Goal: Transaction & Acquisition: Subscribe to service/newsletter

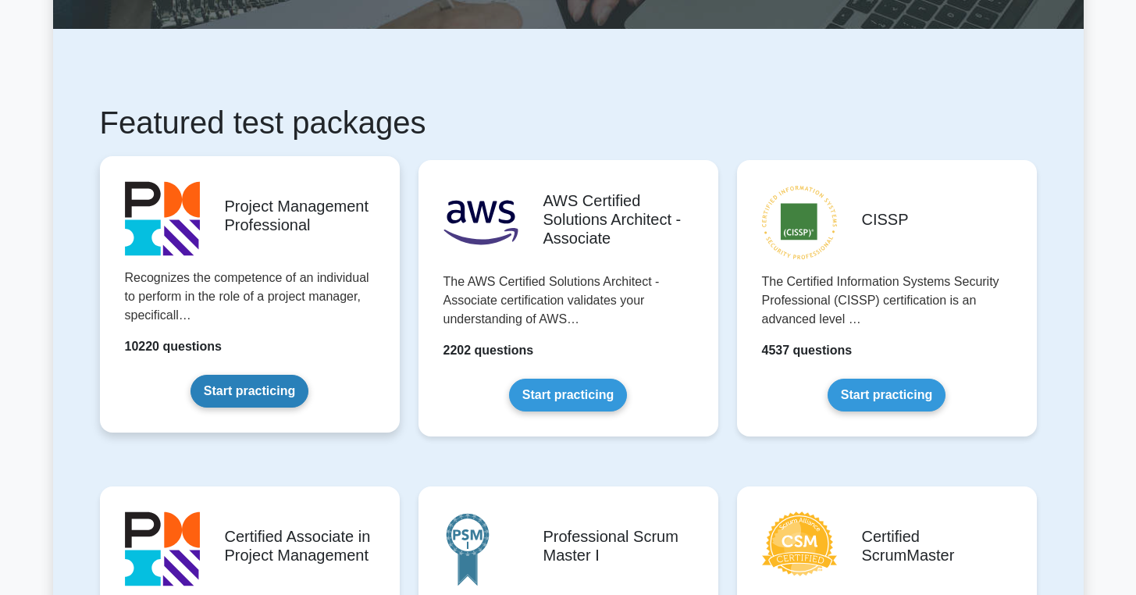
scroll to position [223, 0]
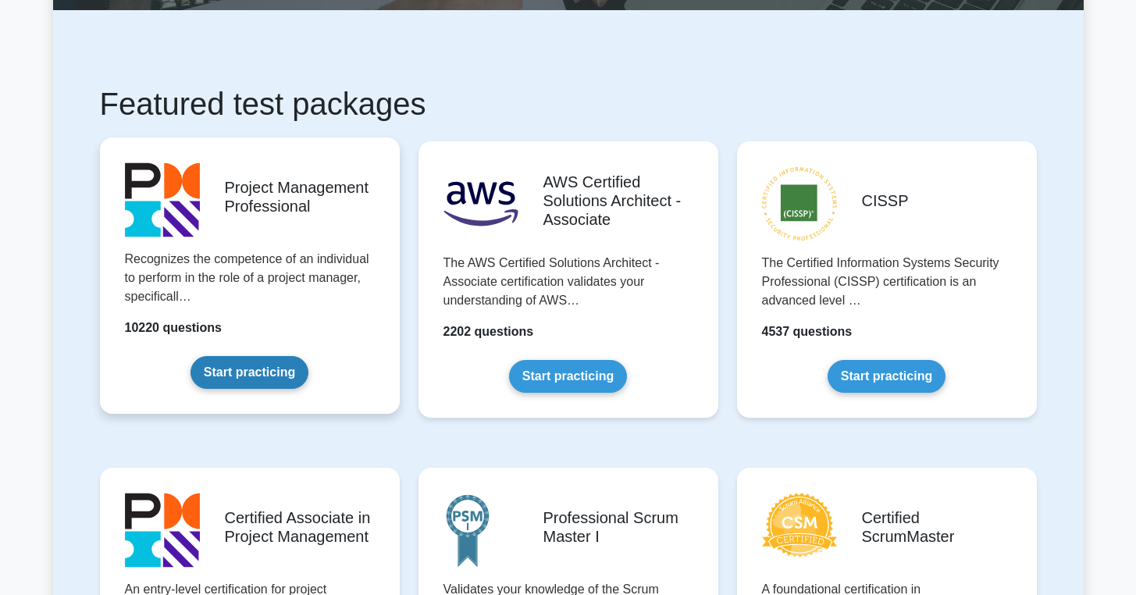
click at [236, 371] on link "Start practicing" at bounding box center [249, 372] width 118 height 33
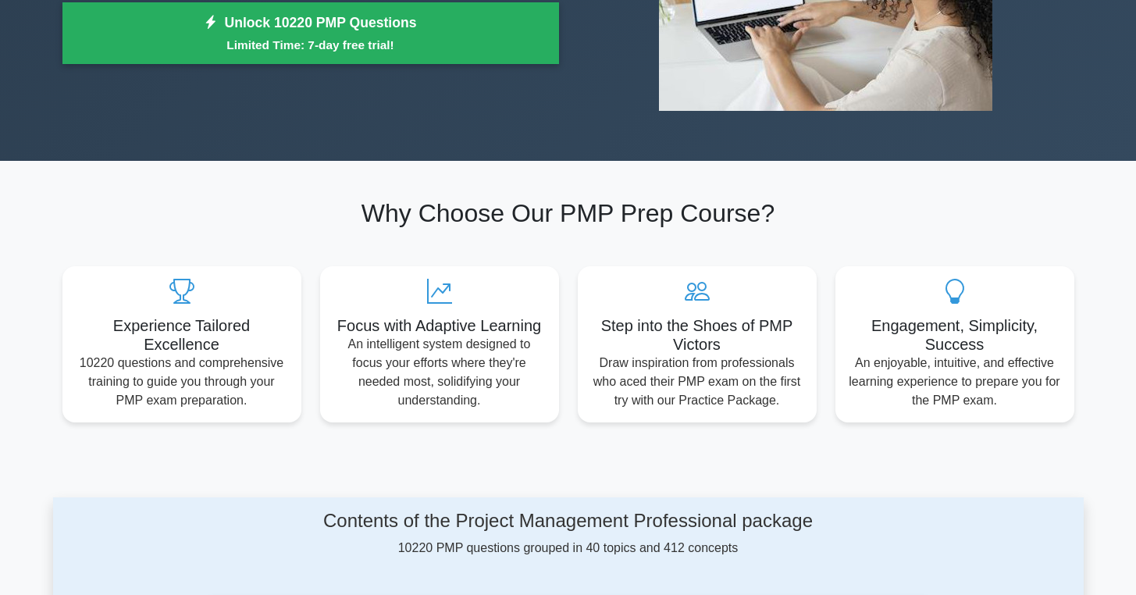
scroll to position [41, 0]
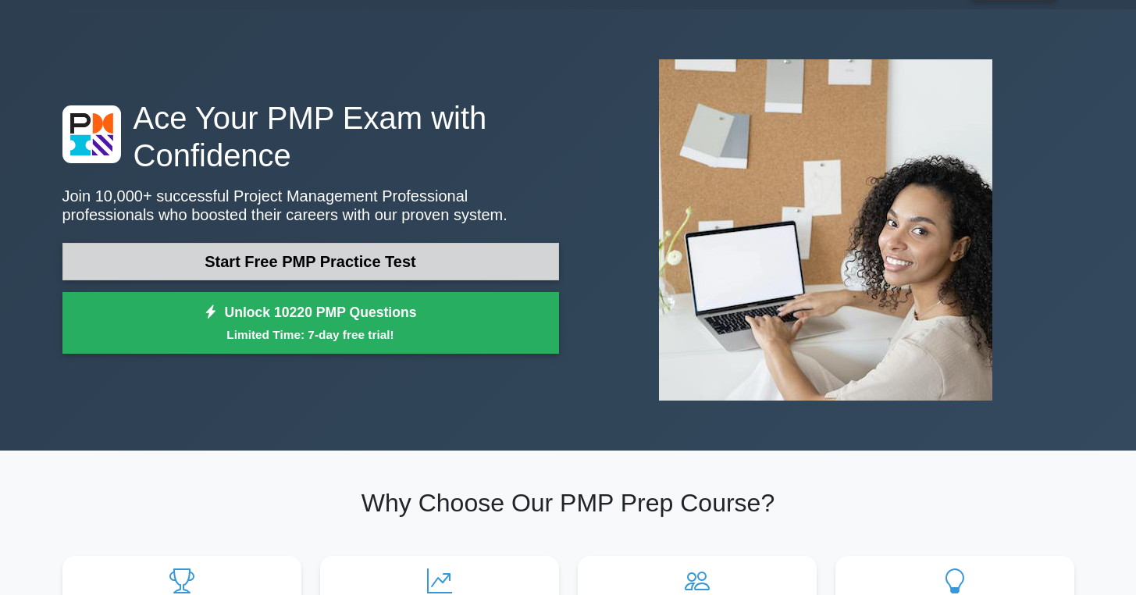
click at [422, 245] on link "Start Free PMP Practice Test" at bounding box center [310, 261] width 497 height 37
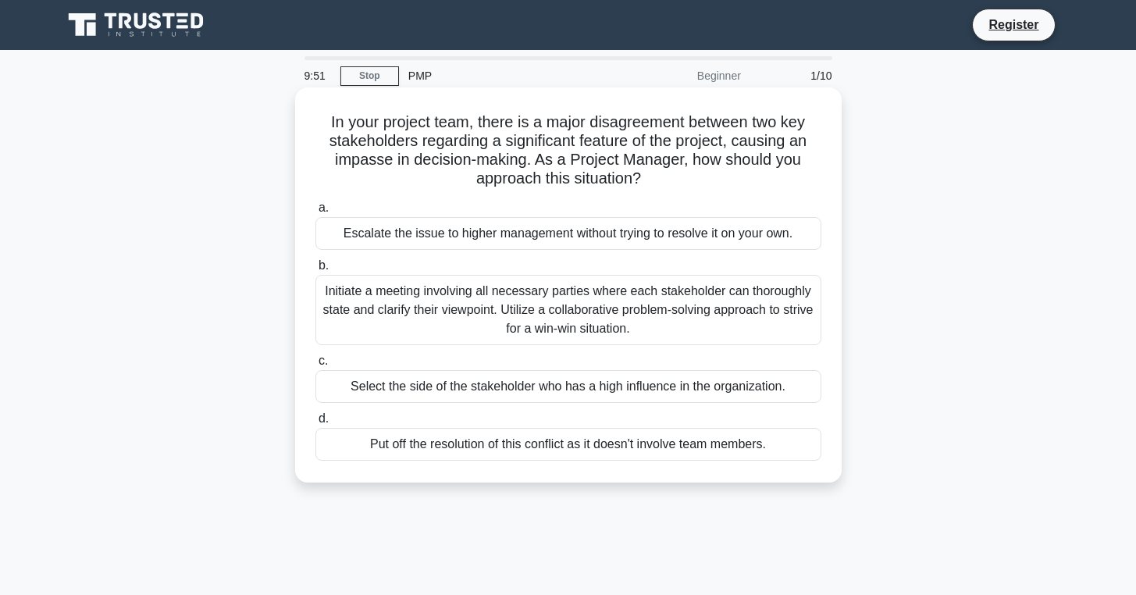
click at [349, 164] on h5 "In your project team, there is a major disagreement between two key stakeholder…" at bounding box center [568, 150] width 509 height 77
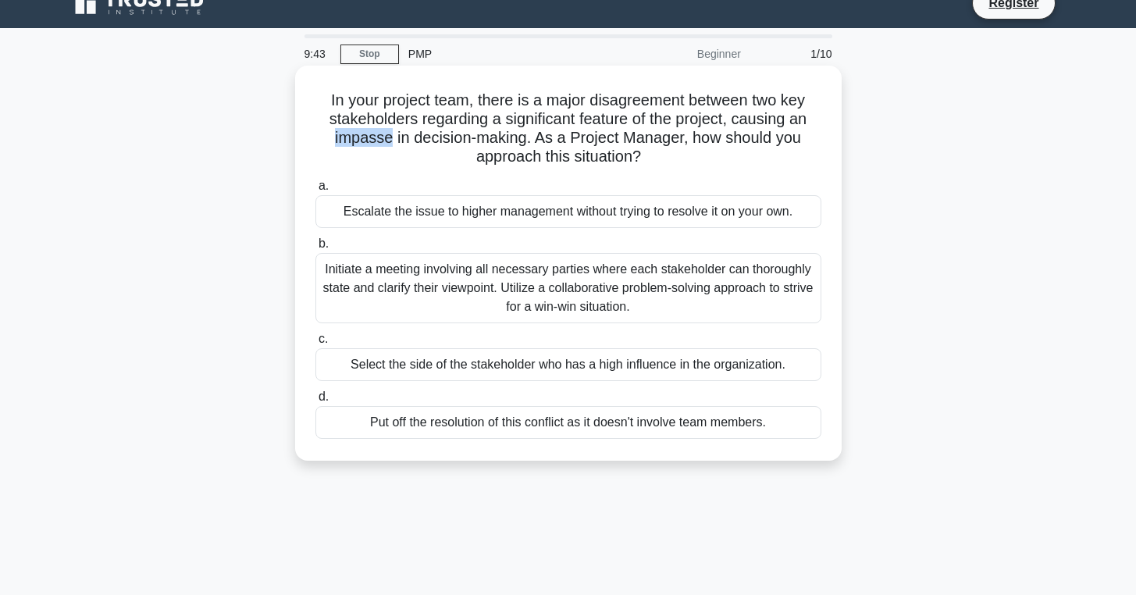
scroll to position [23, 0]
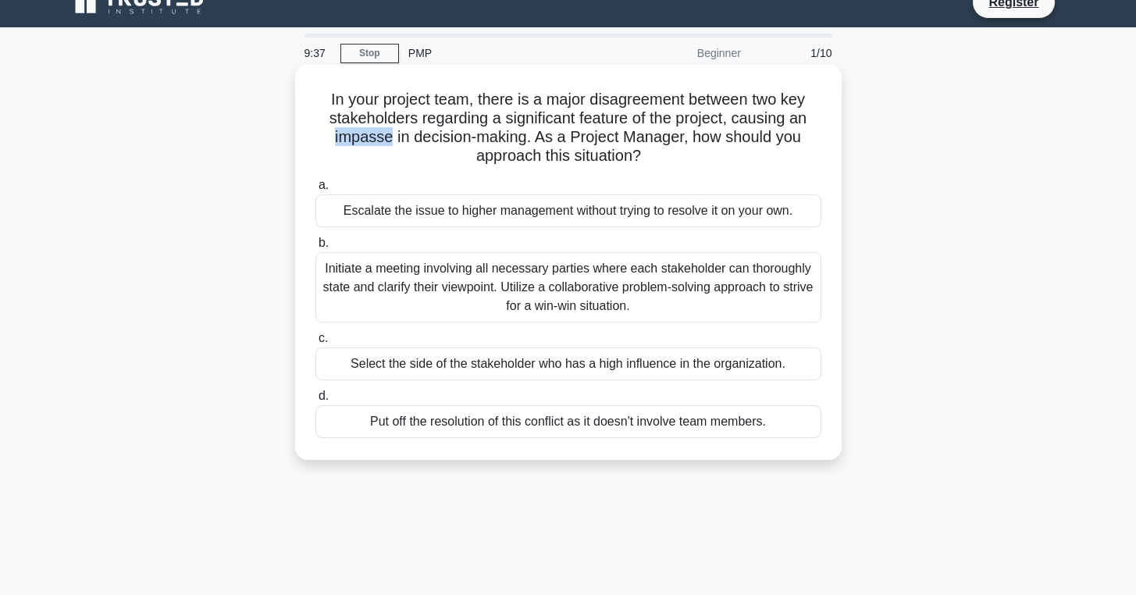
click at [411, 279] on div "Initiate a meeting involving all necessary parties where each stakeholder can t…" at bounding box center [568, 287] width 506 height 70
click at [315, 248] on input "b. Initiate a meeting involving all necessary parties where each stakeholder ca…" at bounding box center [315, 243] width 0 height 10
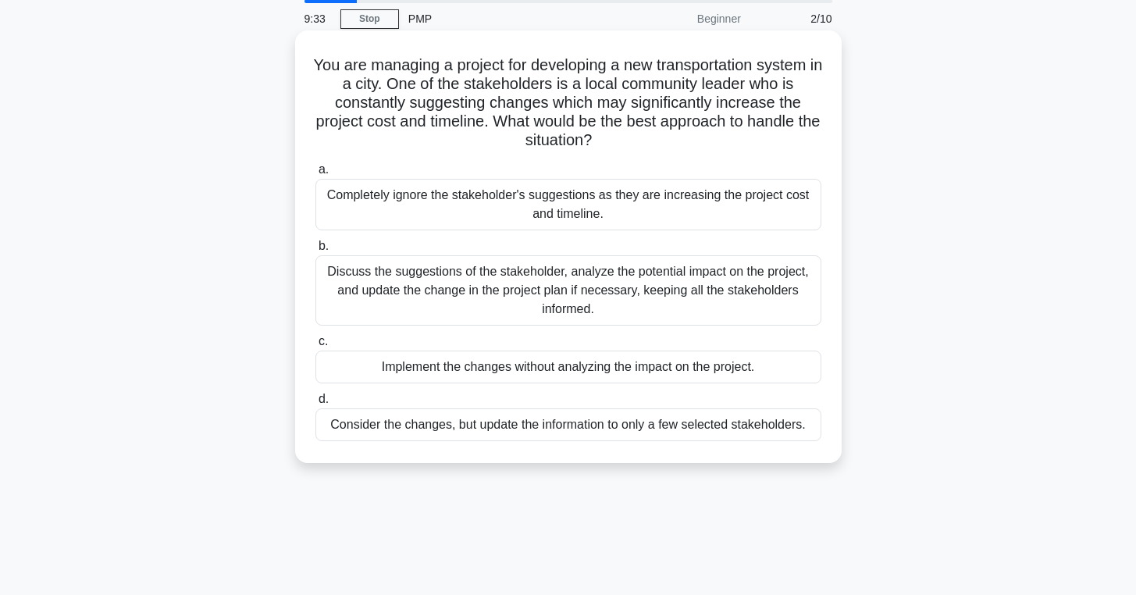
scroll to position [0, 0]
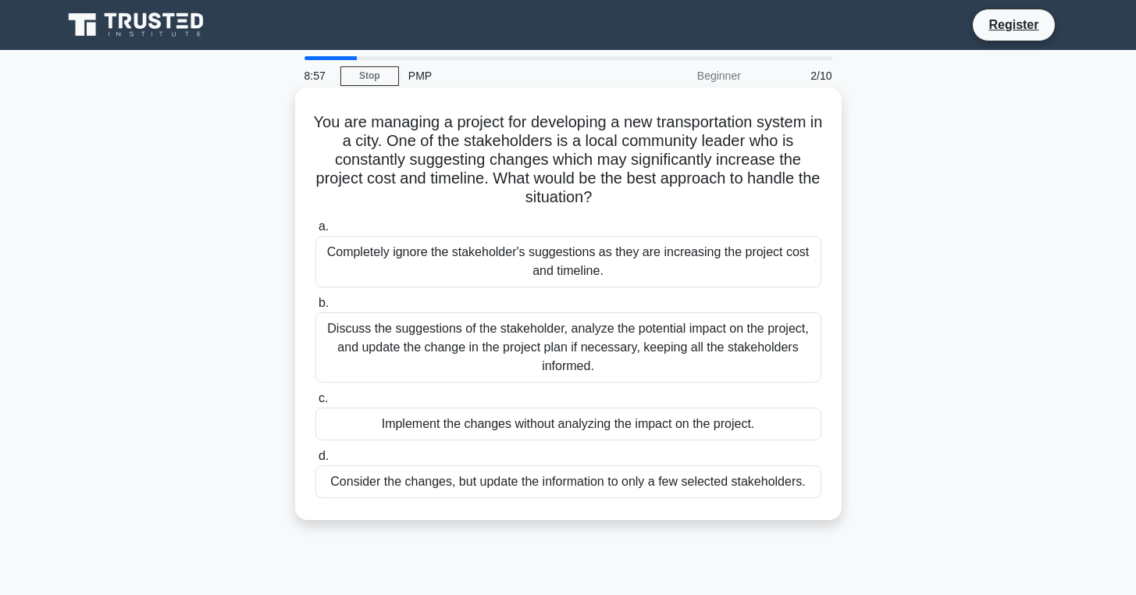
click at [378, 361] on div "Discuss the suggestions of the stakeholder, analyze the potential impact on the…" at bounding box center [568, 347] width 506 height 70
click at [315, 308] on input "b. Discuss the suggestions of the stakeholder, analyze the potential impact on …" at bounding box center [315, 303] width 0 height 10
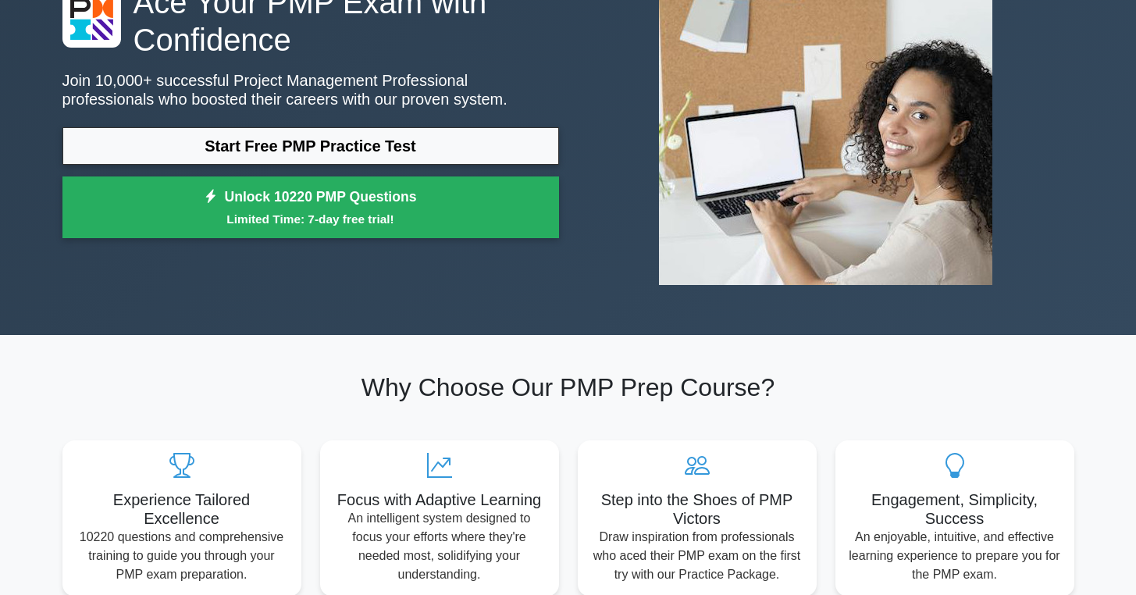
scroll to position [137, 0]
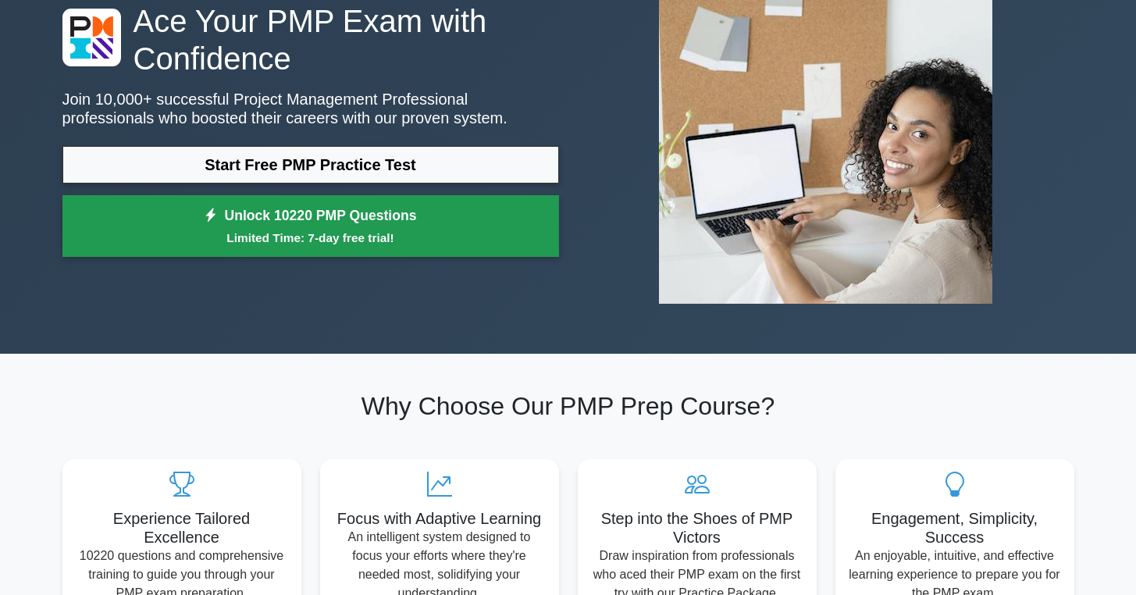
click at [396, 244] on small "Limited Time: 7-day free trial!" at bounding box center [310, 238] width 457 height 18
click at [345, 222] on link "Unlock 10220 PMP Questions Limited Time: 7-day free trial!" at bounding box center [310, 226] width 497 height 62
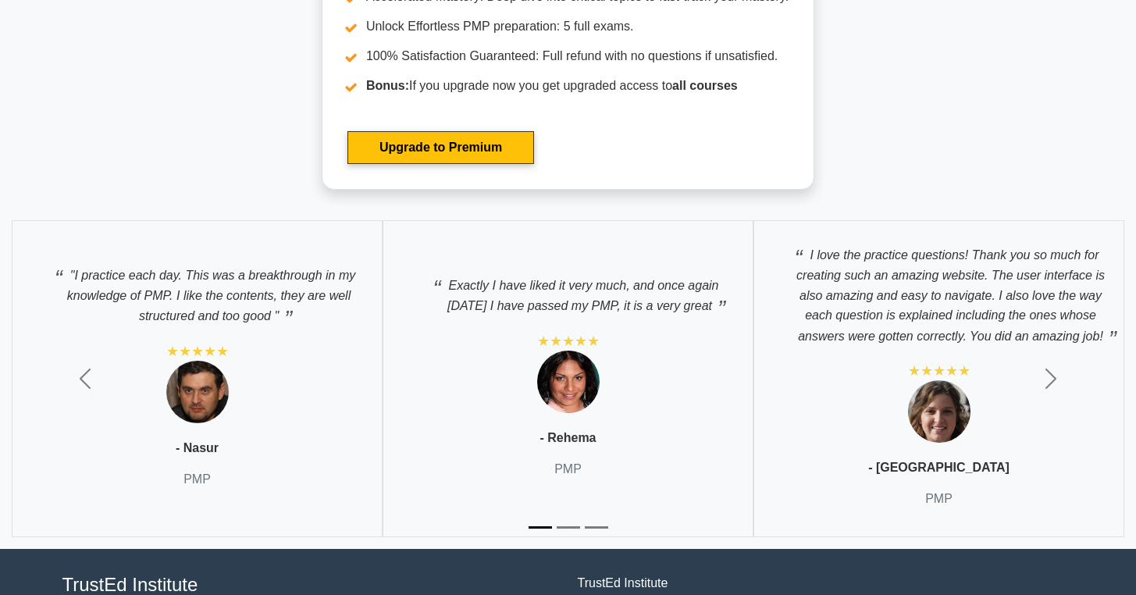
scroll to position [5339, 0]
